Goal: Task Accomplishment & Management: Use online tool/utility

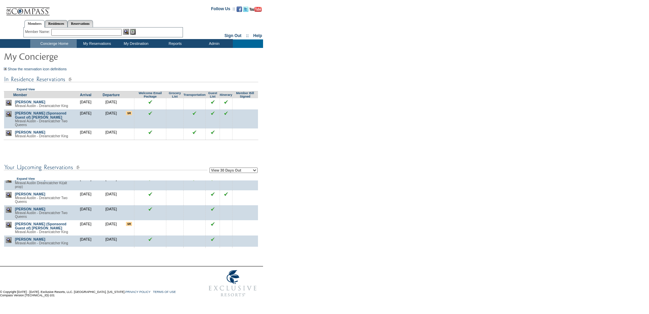
scroll to position [136, 0]
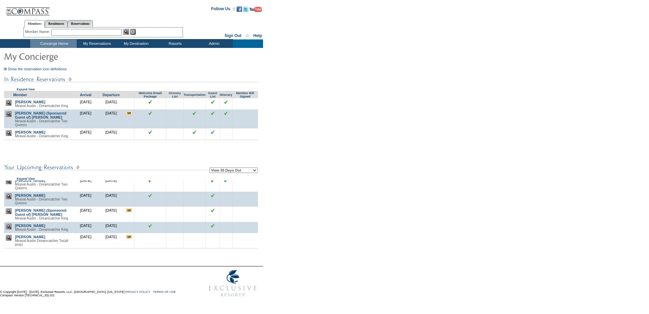
click at [9, 214] on img at bounding box center [9, 211] width 6 height 6
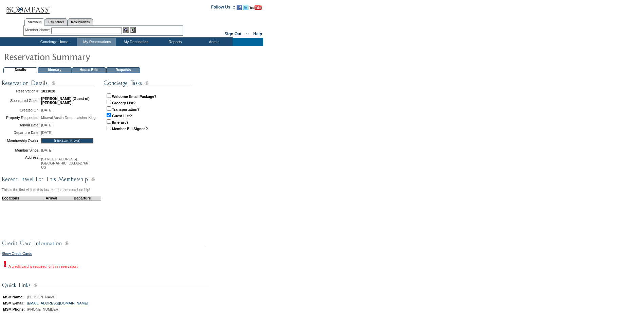
click at [111, 94] on input "checkbox" at bounding box center [109, 95] width 4 height 4
checkbox input "true"
click at [44, 42] on td "Concierge Home" at bounding box center [53, 42] width 47 height 8
